Goal: Task Accomplishment & Management: Use online tool/utility

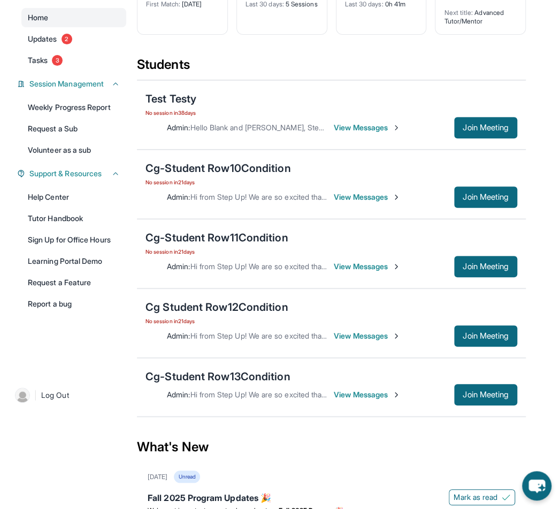
scroll to position [105, 0]
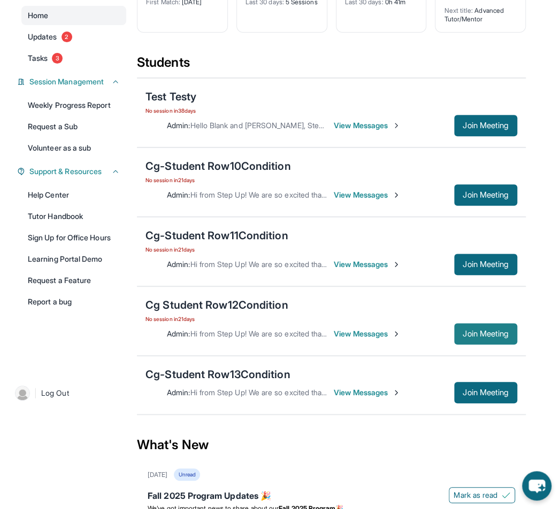
click at [488, 336] on span "Join Meeting" at bounding box center [485, 334] width 46 height 6
click at [229, 301] on div "Cg Student Row12Condition" at bounding box center [216, 305] width 143 height 15
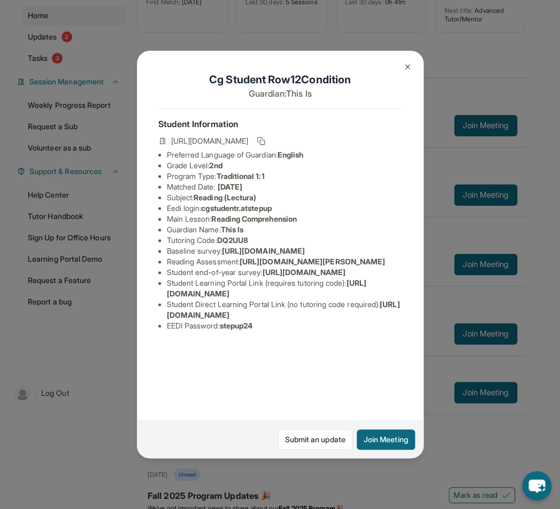
click at [447, 280] on div "Cg Student Row12Condition Guardian: This Is Student Information https://student…" at bounding box center [280, 254] width 560 height 509
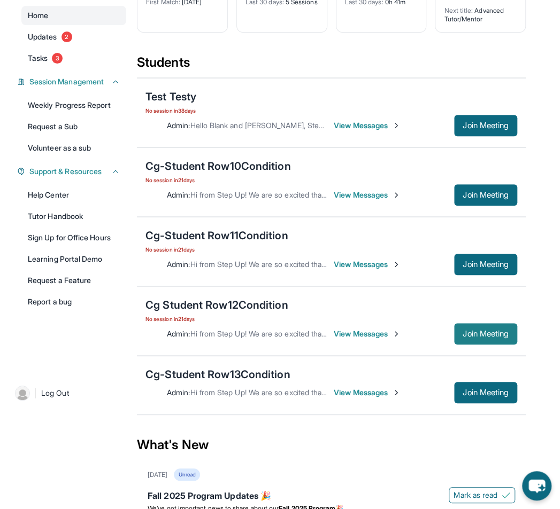
click at [474, 331] on span "Join Meeting" at bounding box center [485, 334] width 46 height 6
click at [224, 373] on div "Cg-Student Row13Condition" at bounding box center [217, 374] width 145 height 15
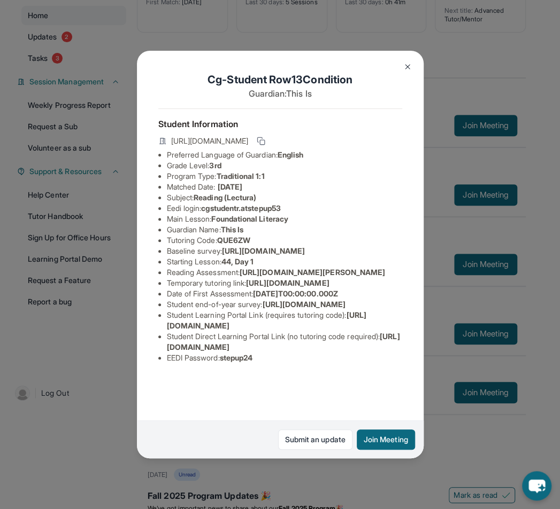
click at [487, 390] on div "Cg-Student Row13Condition Guardian: This Is Student Information https://student…" at bounding box center [280, 254] width 560 height 509
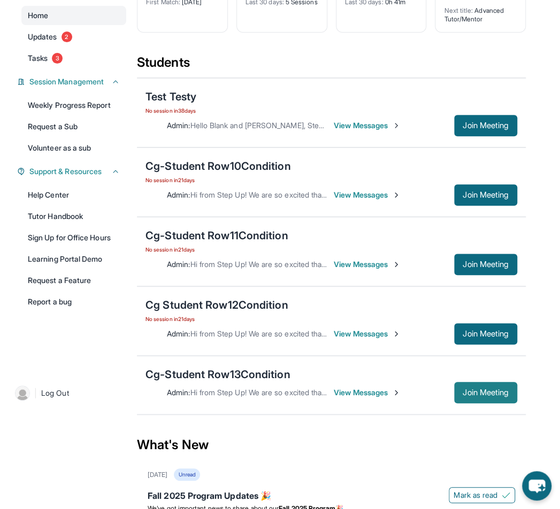
click at [484, 391] on span "Join Meeting" at bounding box center [485, 393] width 46 height 6
